Goal: Information Seeking & Learning: Learn about a topic

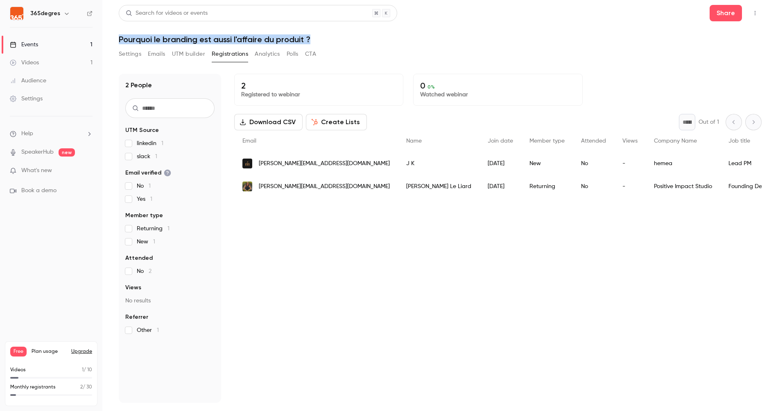
drag, startPoint x: 219, startPoint y: 38, endPoint x: 119, endPoint y: 40, distance: 100.3
click at [119, 40] on h1 "Pourquoi le branding est aussi l'affaire du produit ?" at bounding box center [440, 39] width 643 height 10
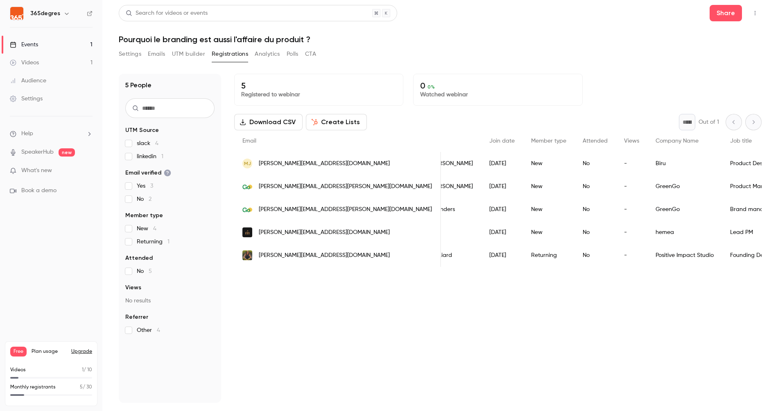
scroll to position [0, 63]
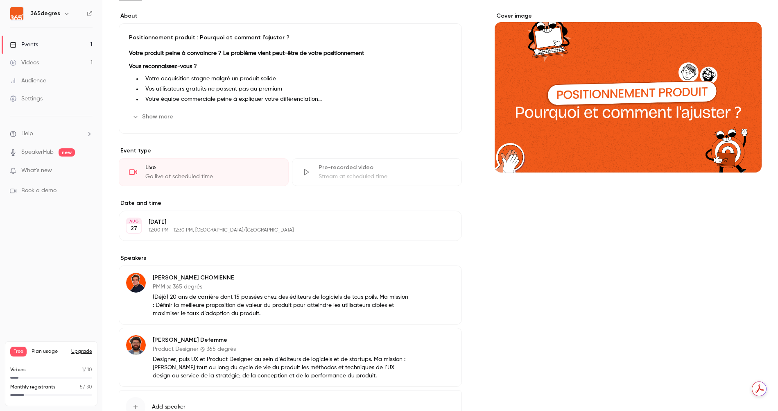
scroll to position [125, 0]
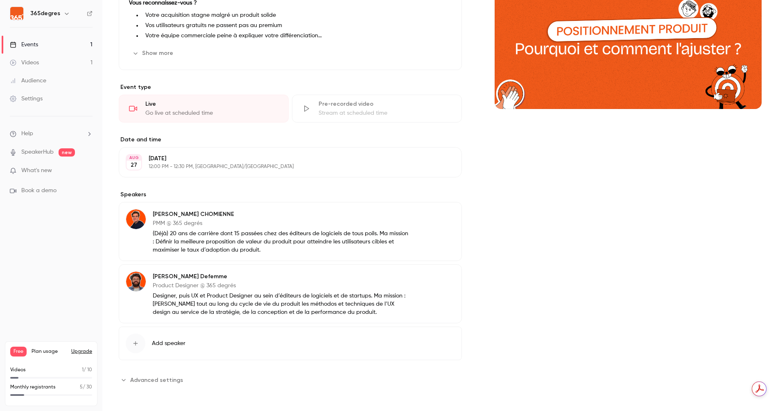
click at [55, 385] on div "Monthly registrants 5 / 30" at bounding box center [51, 386] width 82 height 7
click at [42, 387] on p "Monthly registrants" at bounding box center [32, 386] width 45 height 7
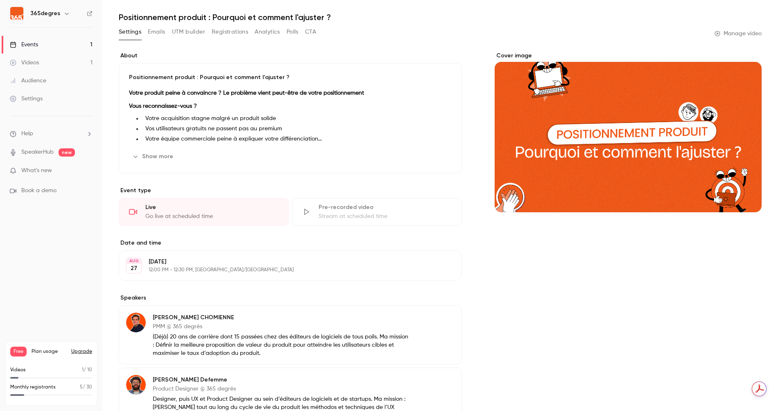
scroll to position [23, 0]
click at [45, 45] on link "Events 1" at bounding box center [51, 45] width 102 height 18
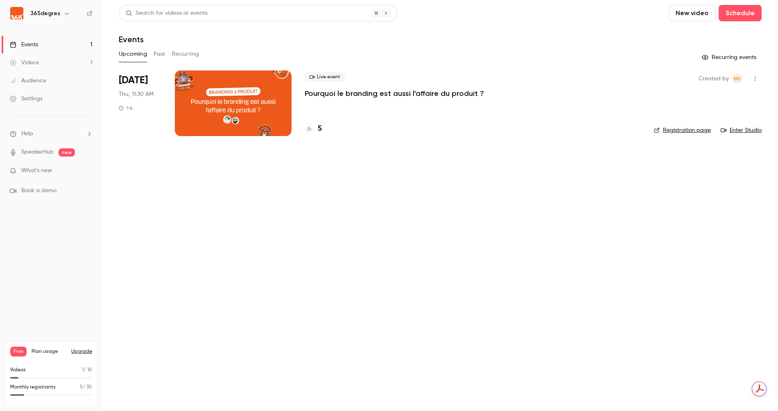
click at [322, 128] on div "5" at bounding box center [473, 128] width 336 height 11
click at [325, 95] on p "Pourquoi le branding est aussi l'affaire du produit ?" at bounding box center [394, 93] width 179 height 10
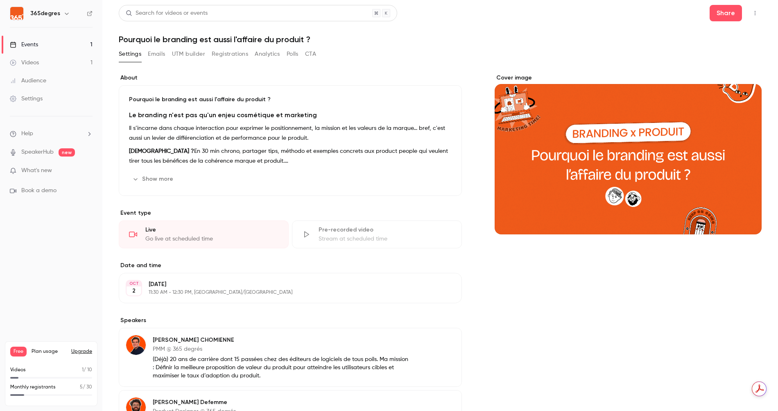
click at [209, 142] on p "Il s’incarne dans chaque interaction pour exprimer le positionnement, la missio…" at bounding box center [290, 133] width 323 height 20
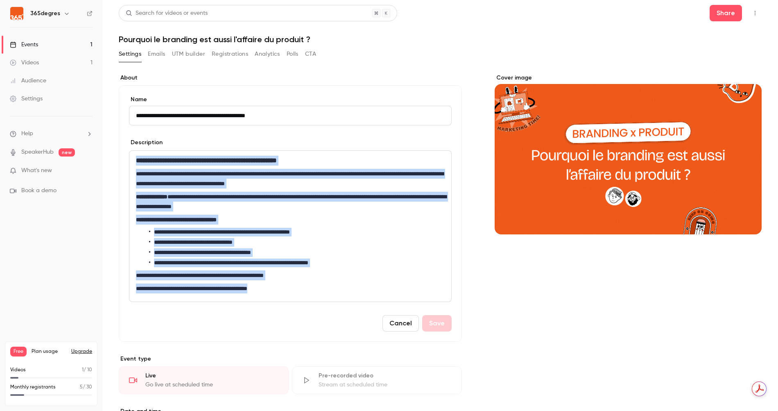
drag, startPoint x: 136, startPoint y: 158, endPoint x: 317, endPoint y: 293, distance: 225.8
click at [317, 293] on div "**********" at bounding box center [290, 226] width 322 height 151
copy div "**********"
